Goal: Task Accomplishment & Management: Manage account settings

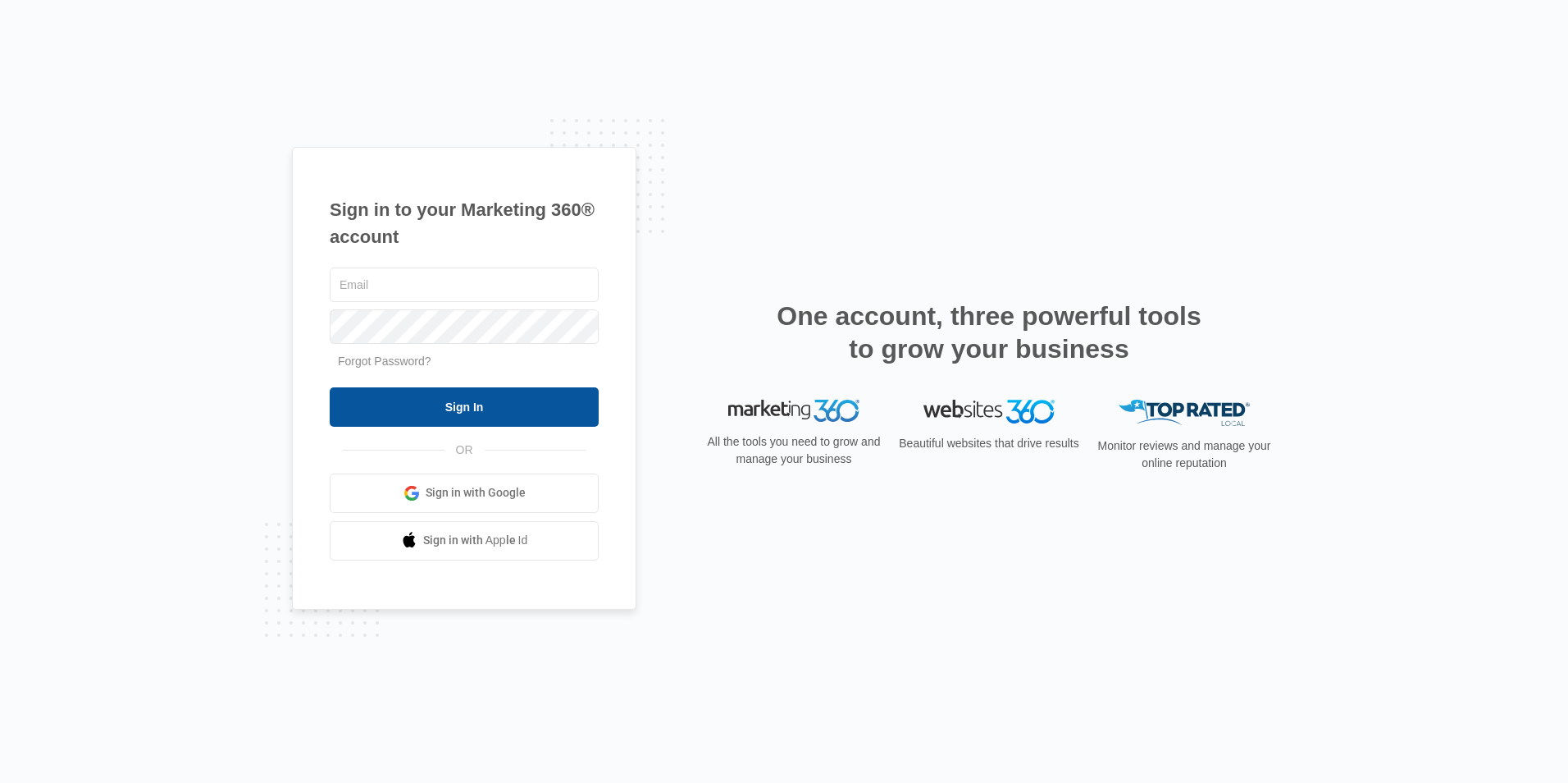
type input "[EMAIL_ADDRESS][DOMAIN_NAME]"
click at [543, 400] on input "Sign In" at bounding box center [464, 407] width 269 height 40
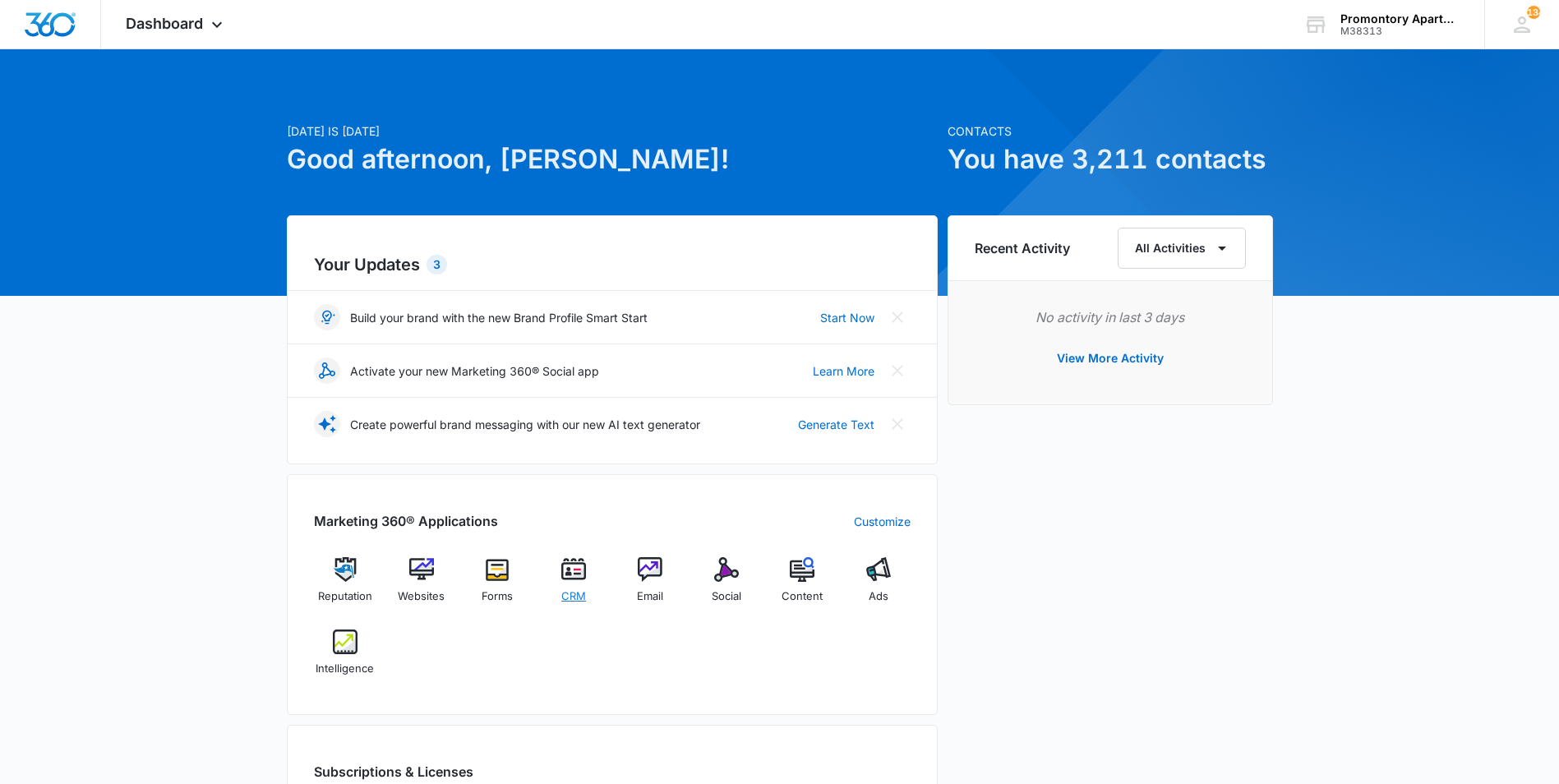
click at [581, 566] on img at bounding box center [574, 569] width 25 height 25
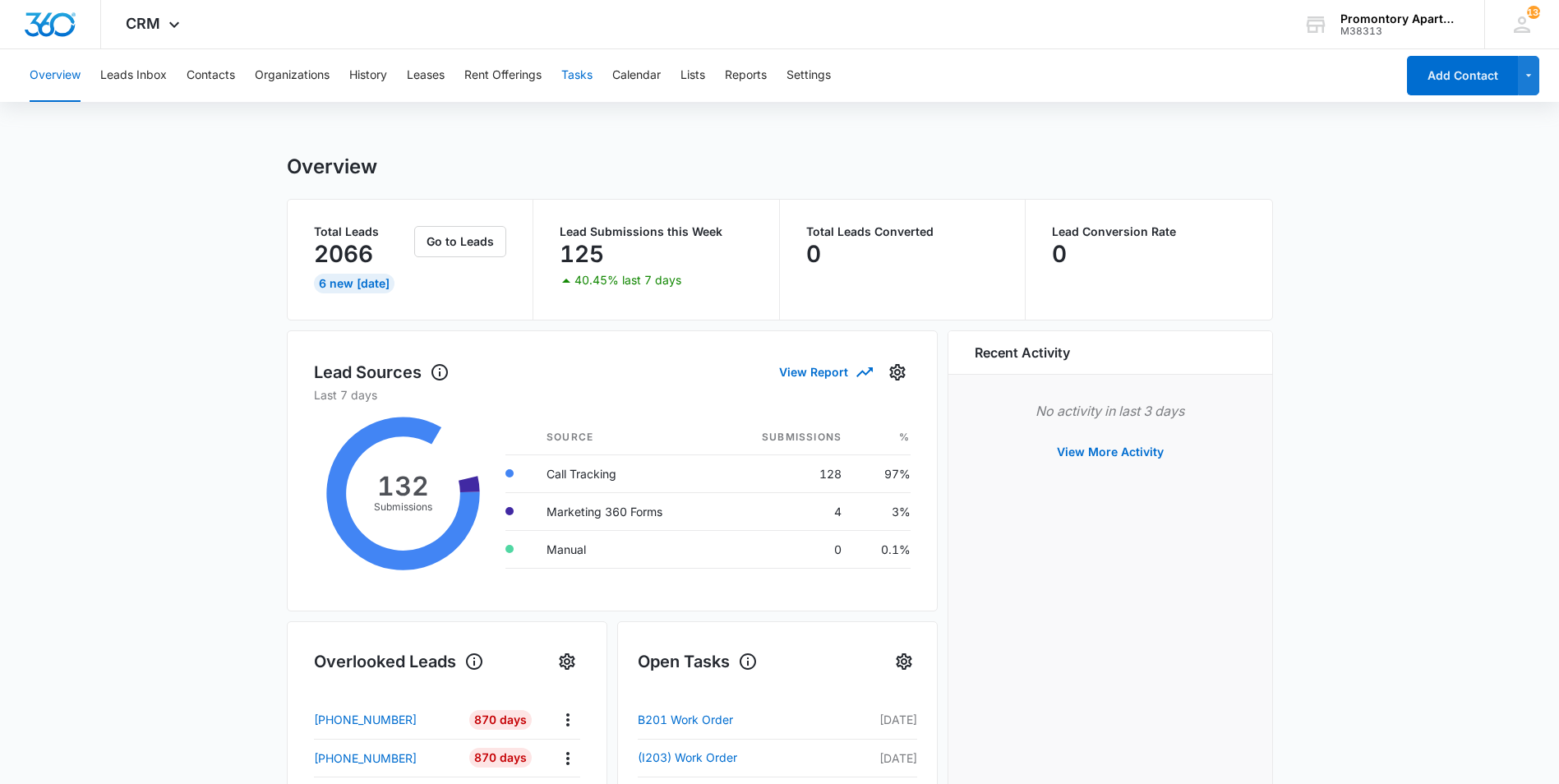
click at [587, 72] on button "Tasks" at bounding box center [577, 75] width 31 height 52
